Goal: Transaction & Acquisition: Purchase product/service

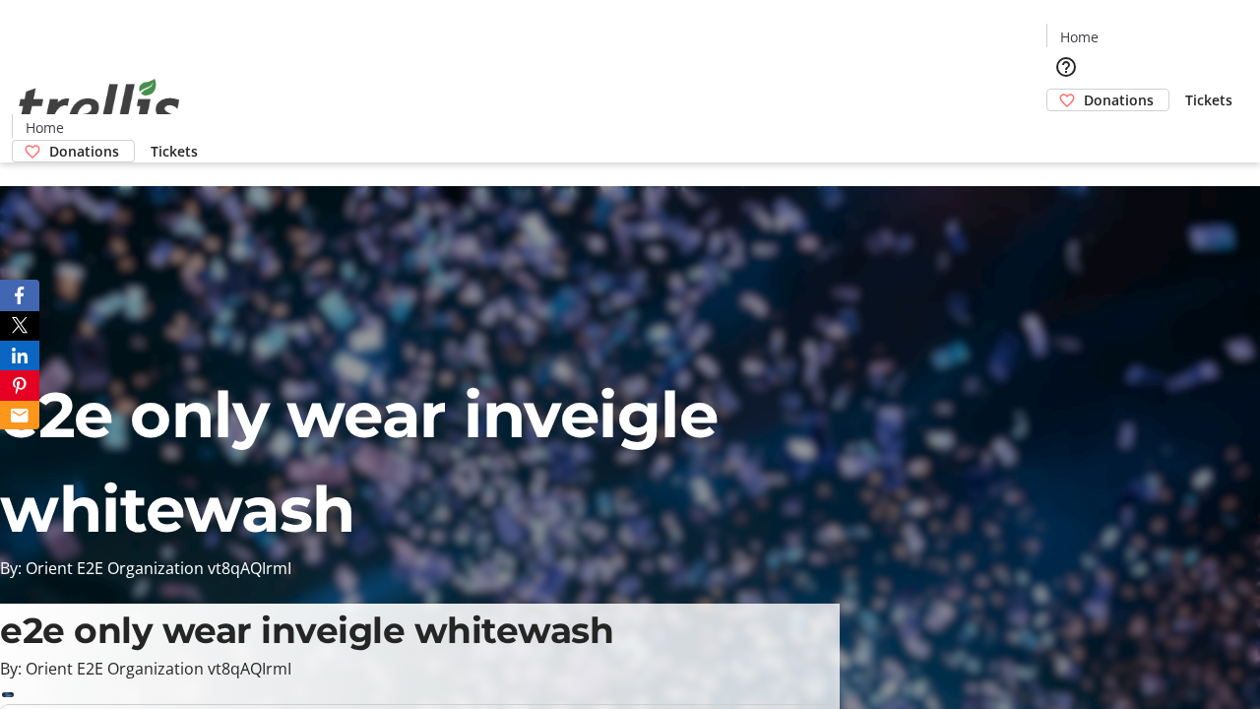
click at [1083, 90] on span "Donations" at bounding box center [1118, 100] width 70 height 21
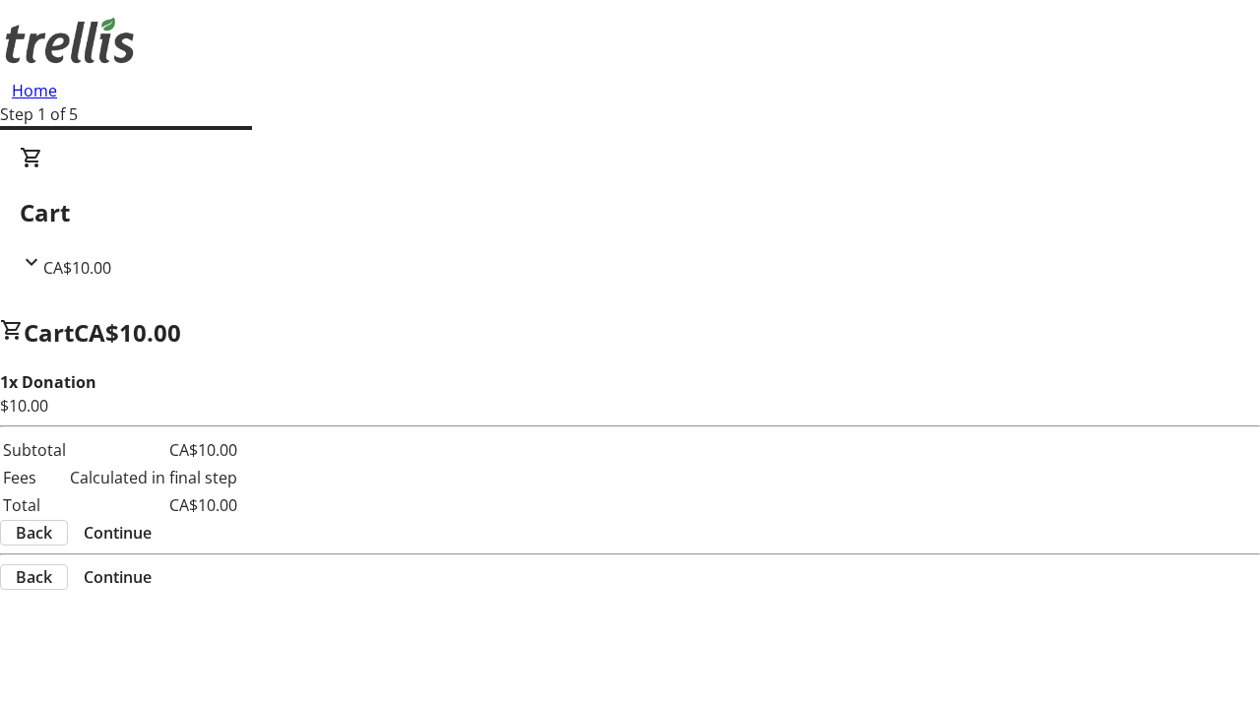
select select "CA"
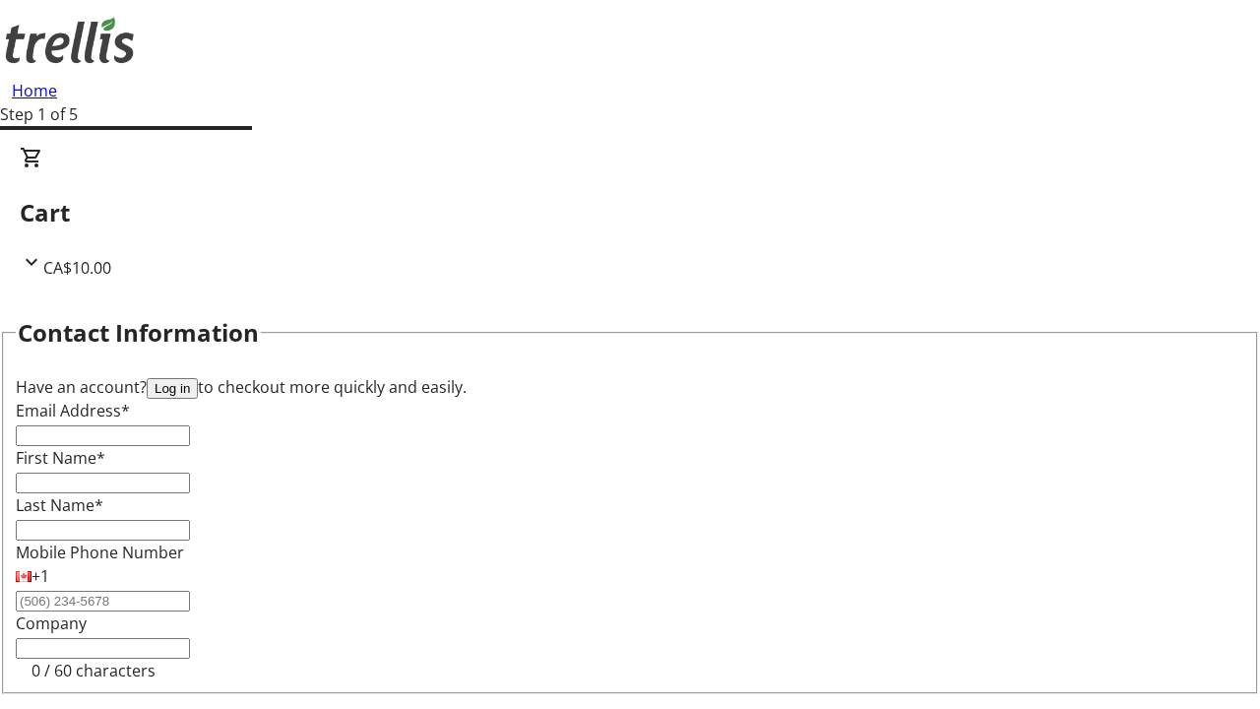
click at [198, 378] on button "Log in" at bounding box center [172, 388] width 51 height 21
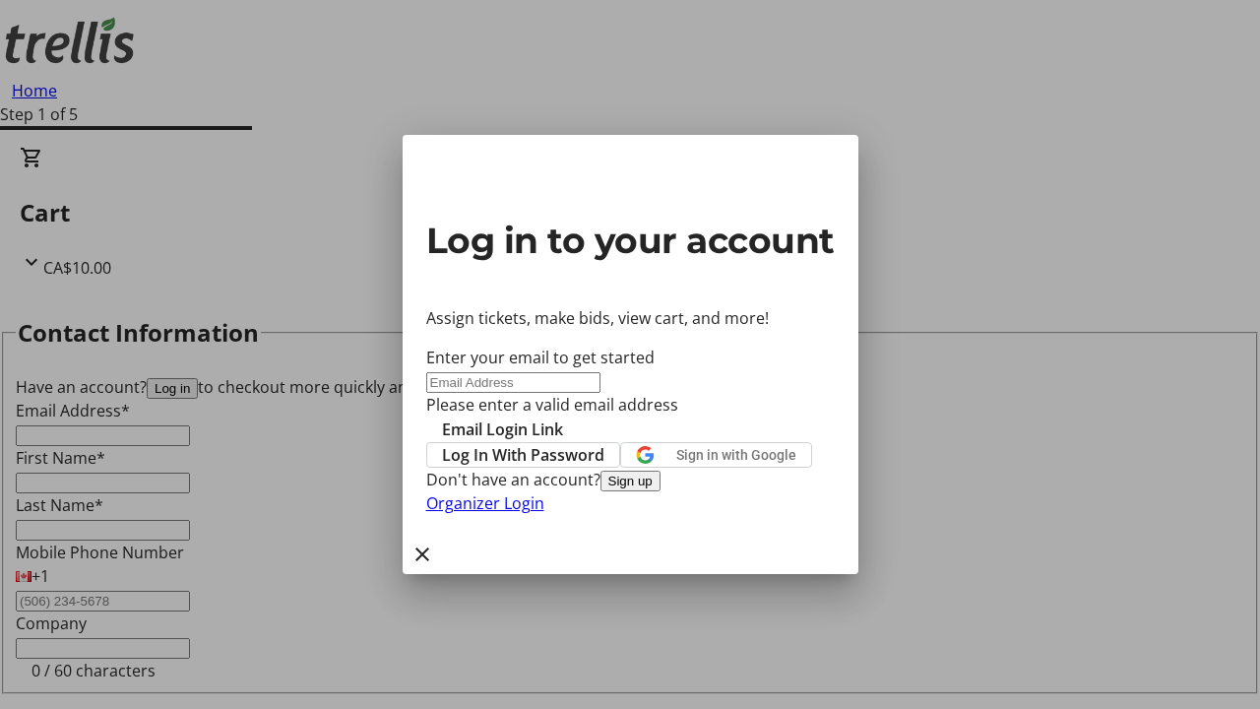
click at [604, 443] on span "Log In With Password" at bounding box center [523, 455] width 162 height 24
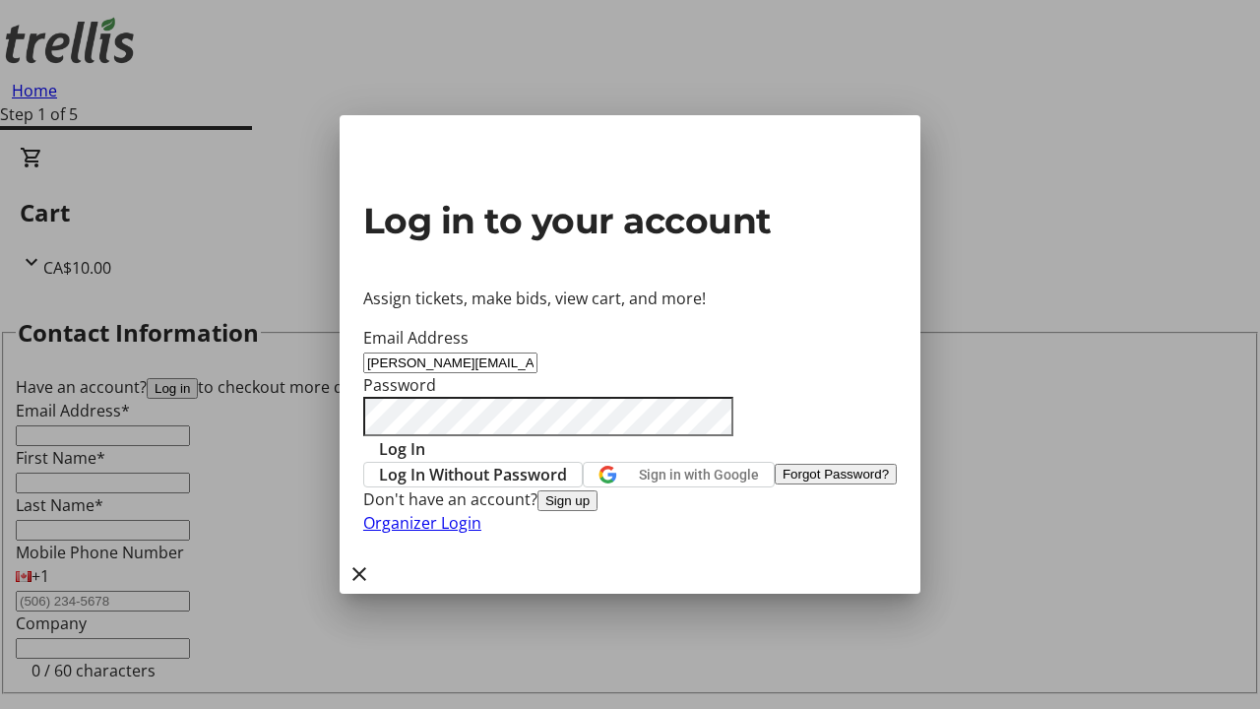
click at [425, 437] on span "Log In" at bounding box center [402, 449] width 46 height 24
